Goal: Task Accomplishment & Management: Manage account settings

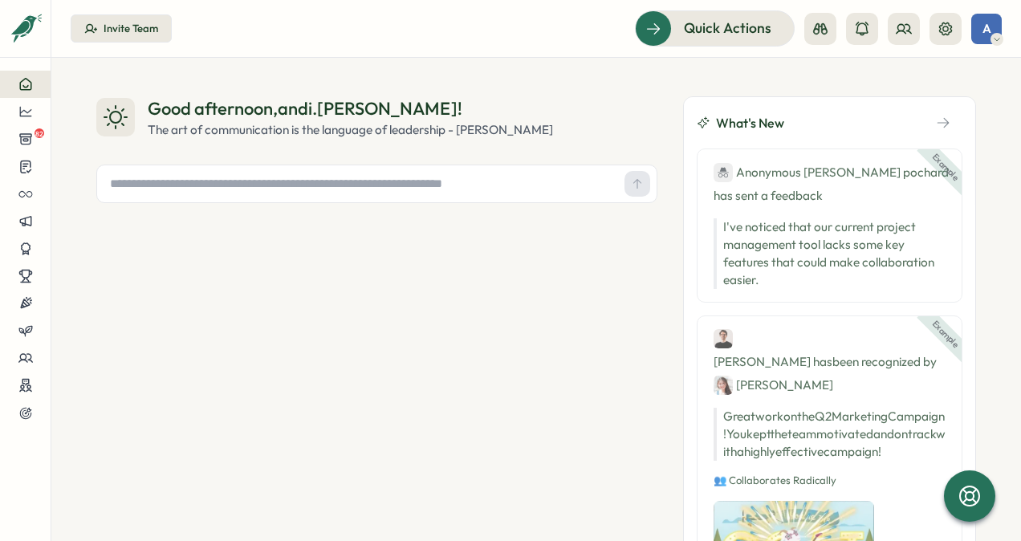
click at [981, 24] on div "A" at bounding box center [986, 29] width 30 height 30
click at [892, 28] on button at bounding box center [903, 29] width 32 height 32
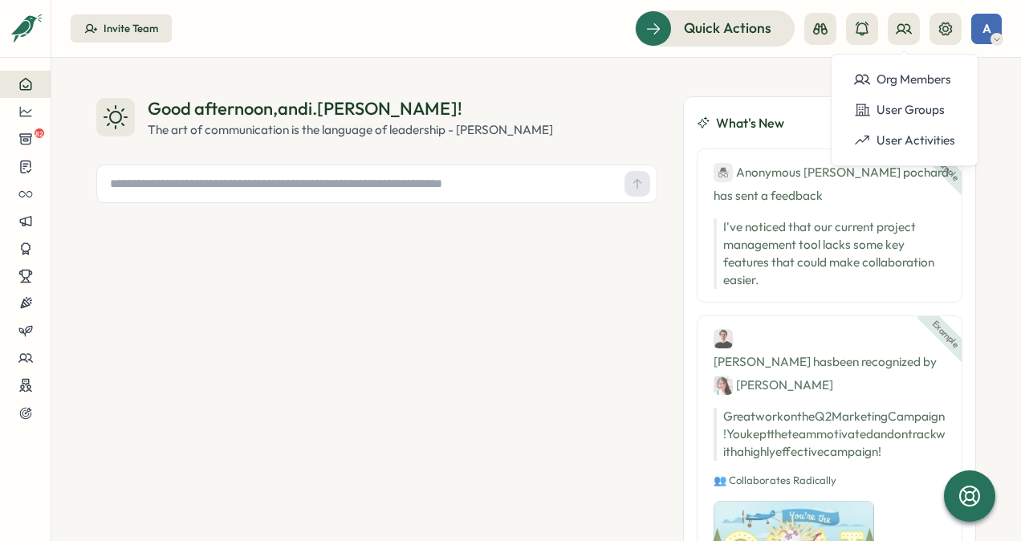
click at [982, 22] on span "A" at bounding box center [986, 29] width 9 height 14
click at [987, 116] on div "My Activity" at bounding box center [959, 109] width 79 height 18
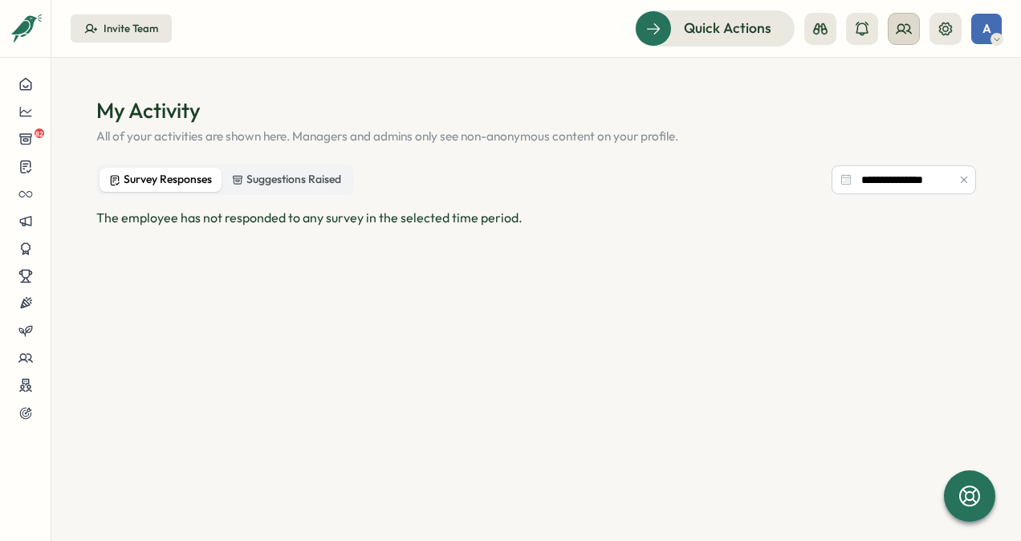
click at [907, 43] on button at bounding box center [903, 29] width 32 height 32
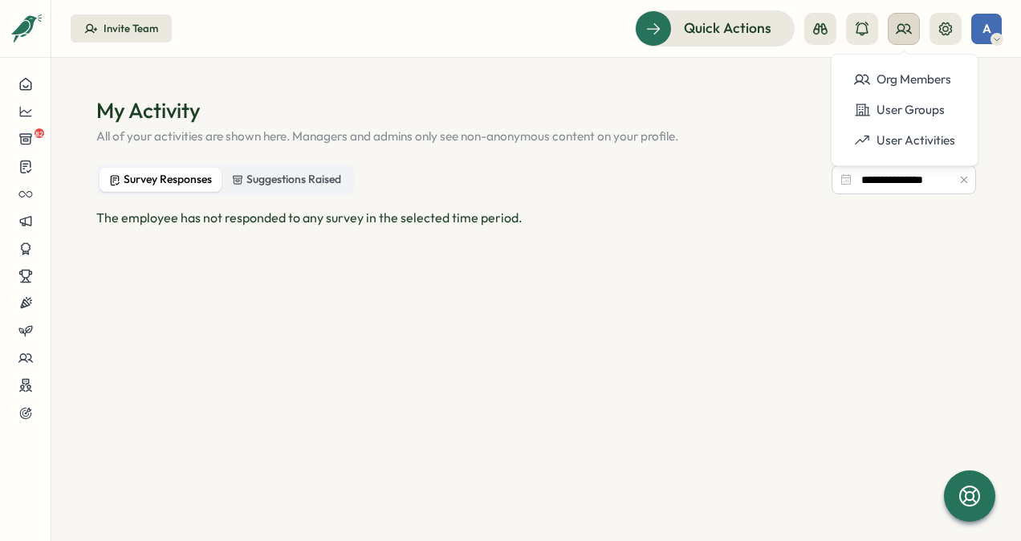
drag, startPoint x: 907, startPoint y: 43, endPoint x: 948, endPoint y: 34, distance: 42.7
click at [908, 43] on button at bounding box center [903, 29] width 32 height 32
click at [948, 34] on icon at bounding box center [945, 28] width 13 height 13
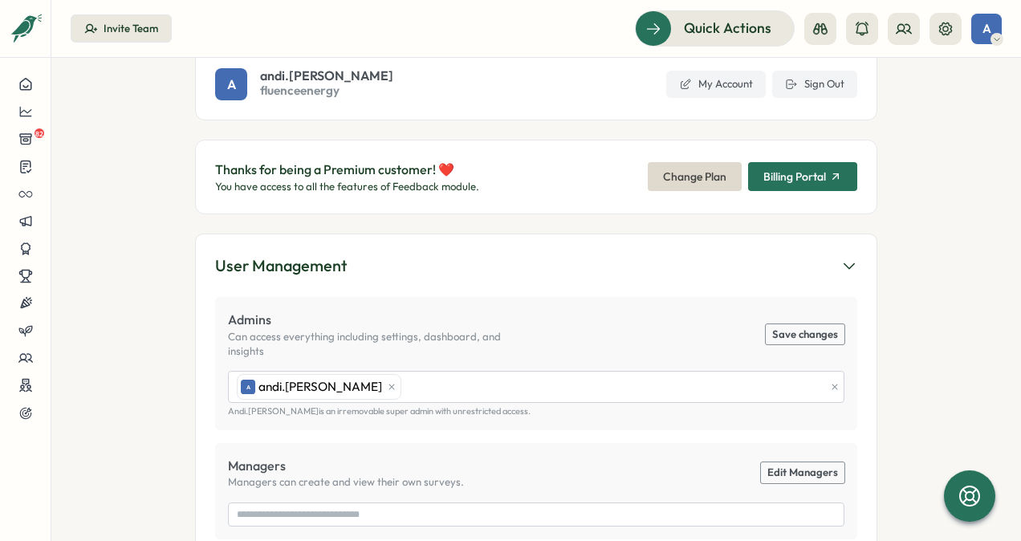
scroll to position [95, 0]
click at [818, 181] on span "Billing Portal" at bounding box center [794, 177] width 63 height 11
